Goal: Check status: Check status

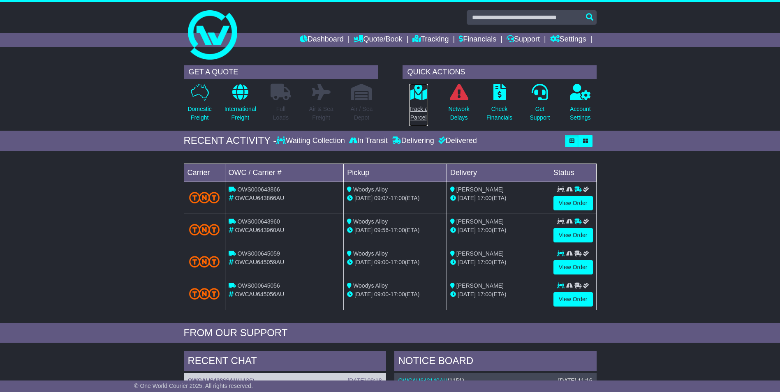
click at [415, 92] on icon at bounding box center [418, 92] width 18 height 16
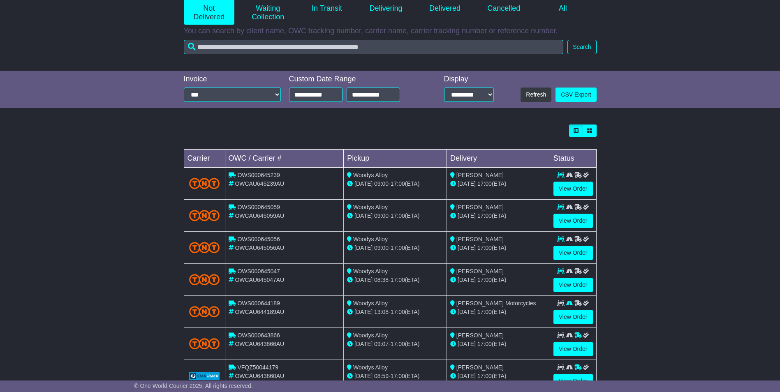
scroll to position [147, 0]
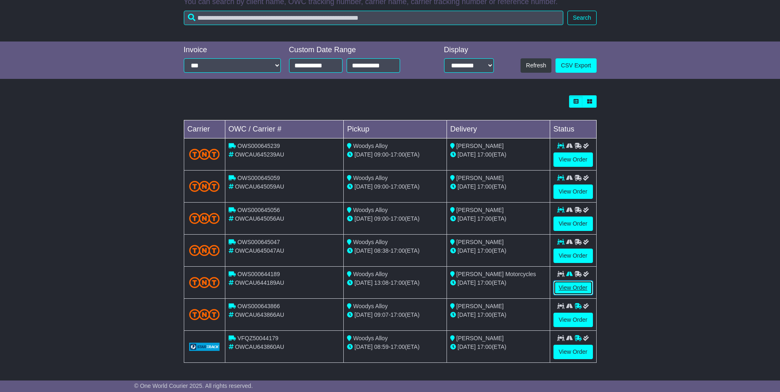
click at [566, 288] on link "View Order" at bounding box center [572, 288] width 39 height 14
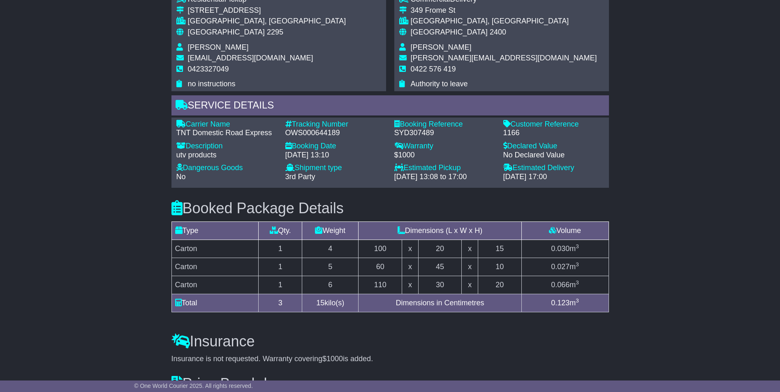
scroll to position [493, 0]
